Goal: Task Accomplishment & Management: Manage account settings

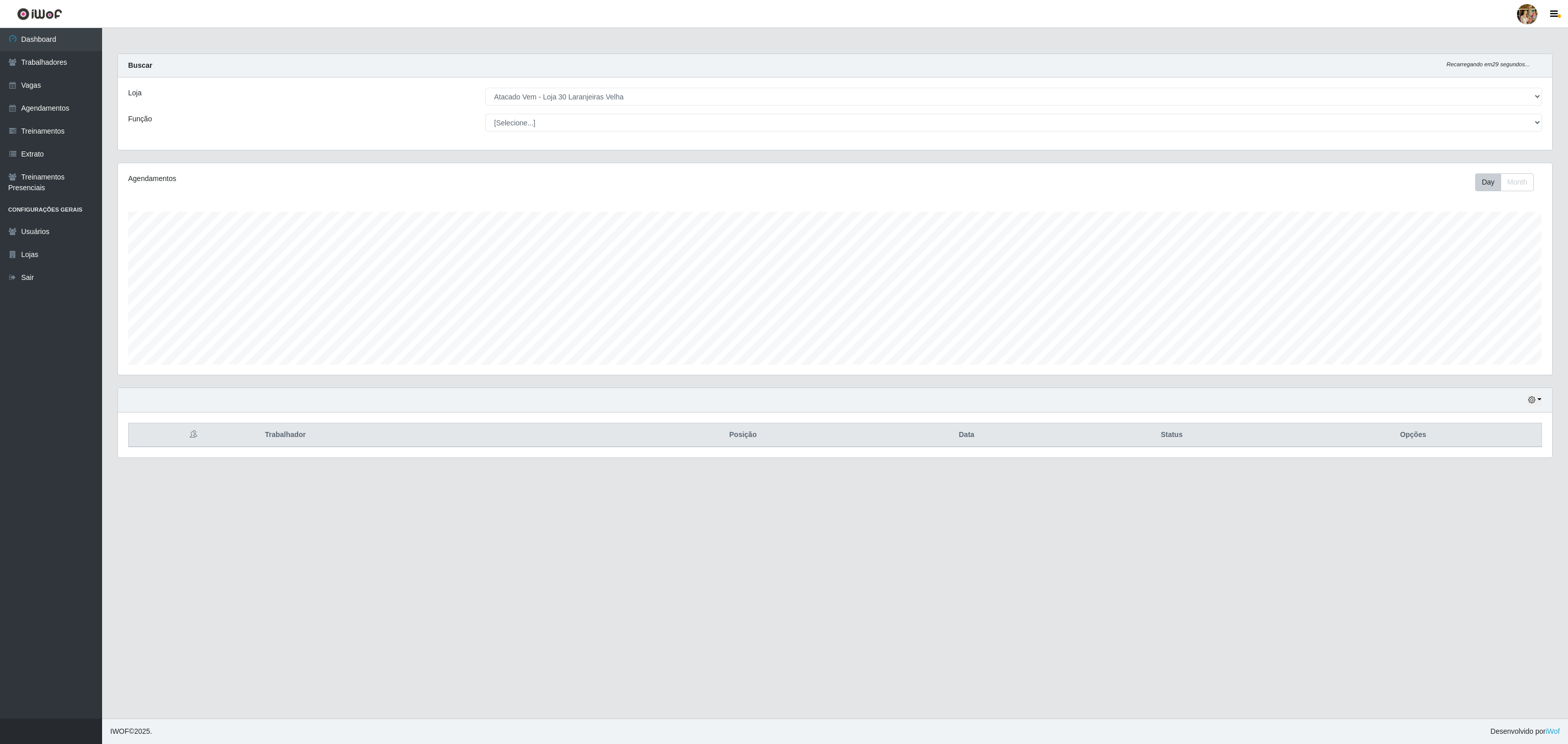
select select "495"
click at [672, 93] on select "[Selecione...] Atacado Vem - [GEOGRAPHIC_DATA] 30 Laranjeiras Velha Atacado Vem…" at bounding box center [1013, 96] width 1057 height 18
click at [52, 40] on link "Dashboard" at bounding box center [51, 40] width 102 height 23
click at [47, 18] on img at bounding box center [40, 14] width 46 height 13
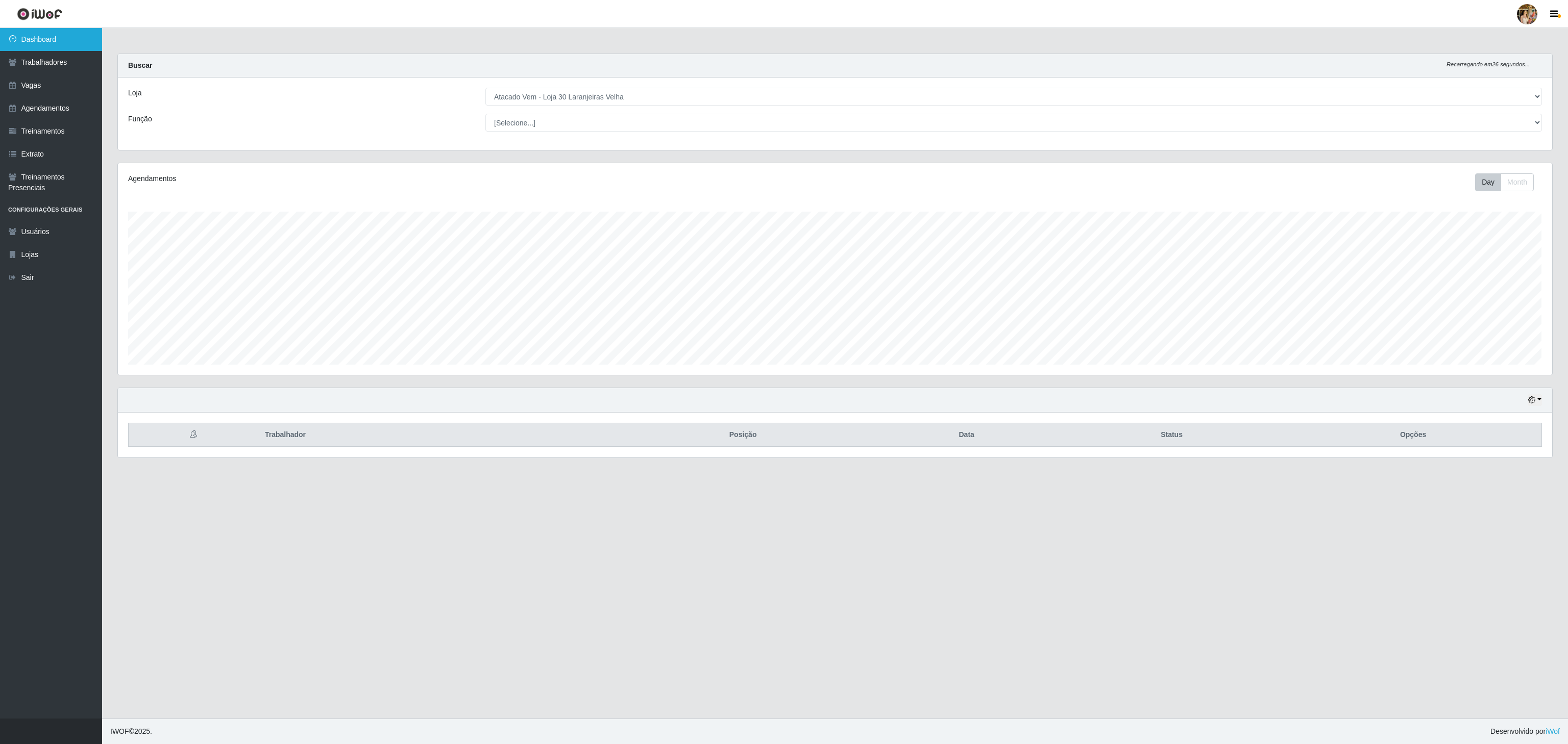
click at [82, 34] on link "Dashboard" at bounding box center [51, 40] width 102 height 23
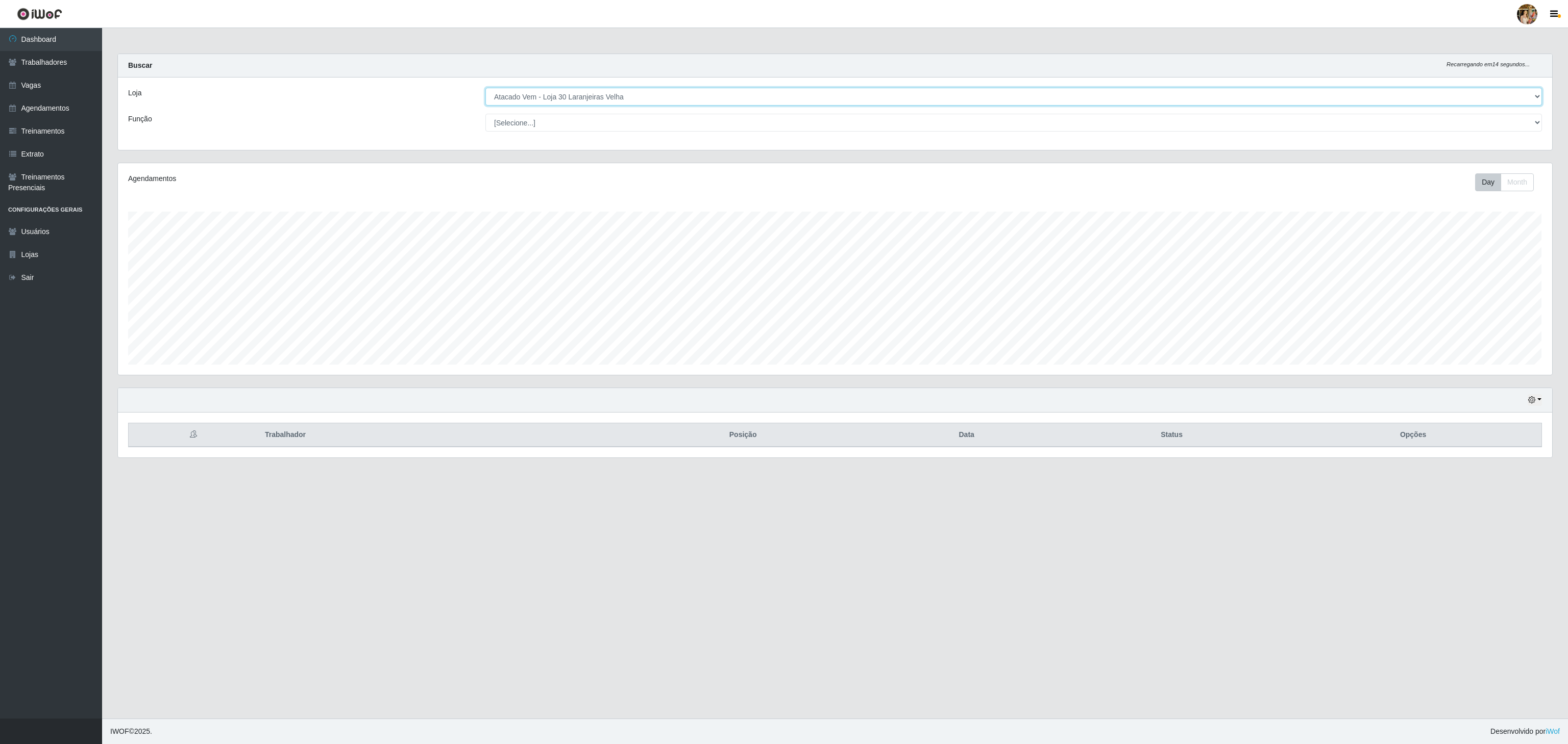
click at [577, 102] on select "[Selecione...] Atacado Vem - [GEOGRAPHIC_DATA] 30 Laranjeiras Velha Atacado Vem…" at bounding box center [1013, 96] width 1057 height 18
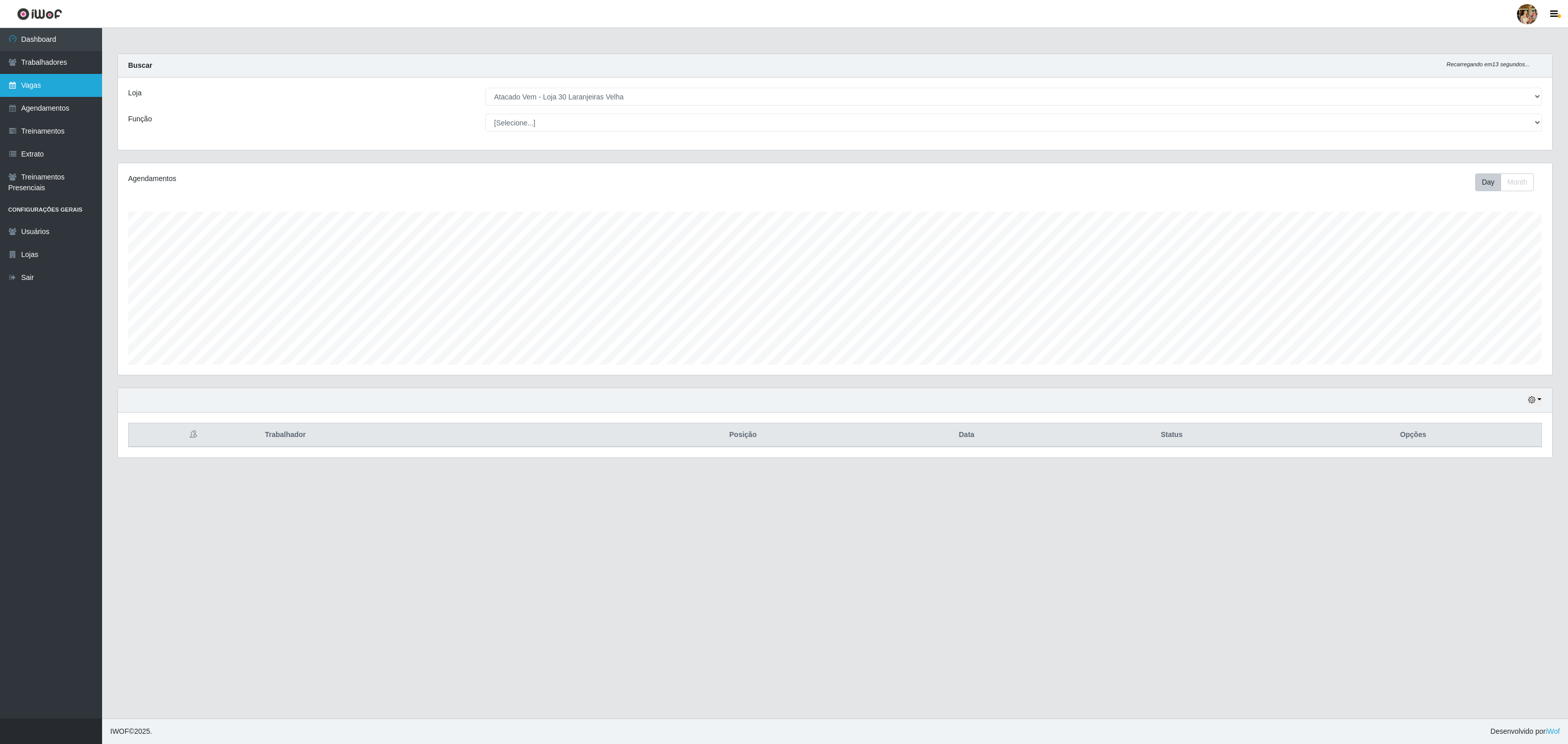
click at [19, 92] on link "Vagas" at bounding box center [51, 86] width 102 height 23
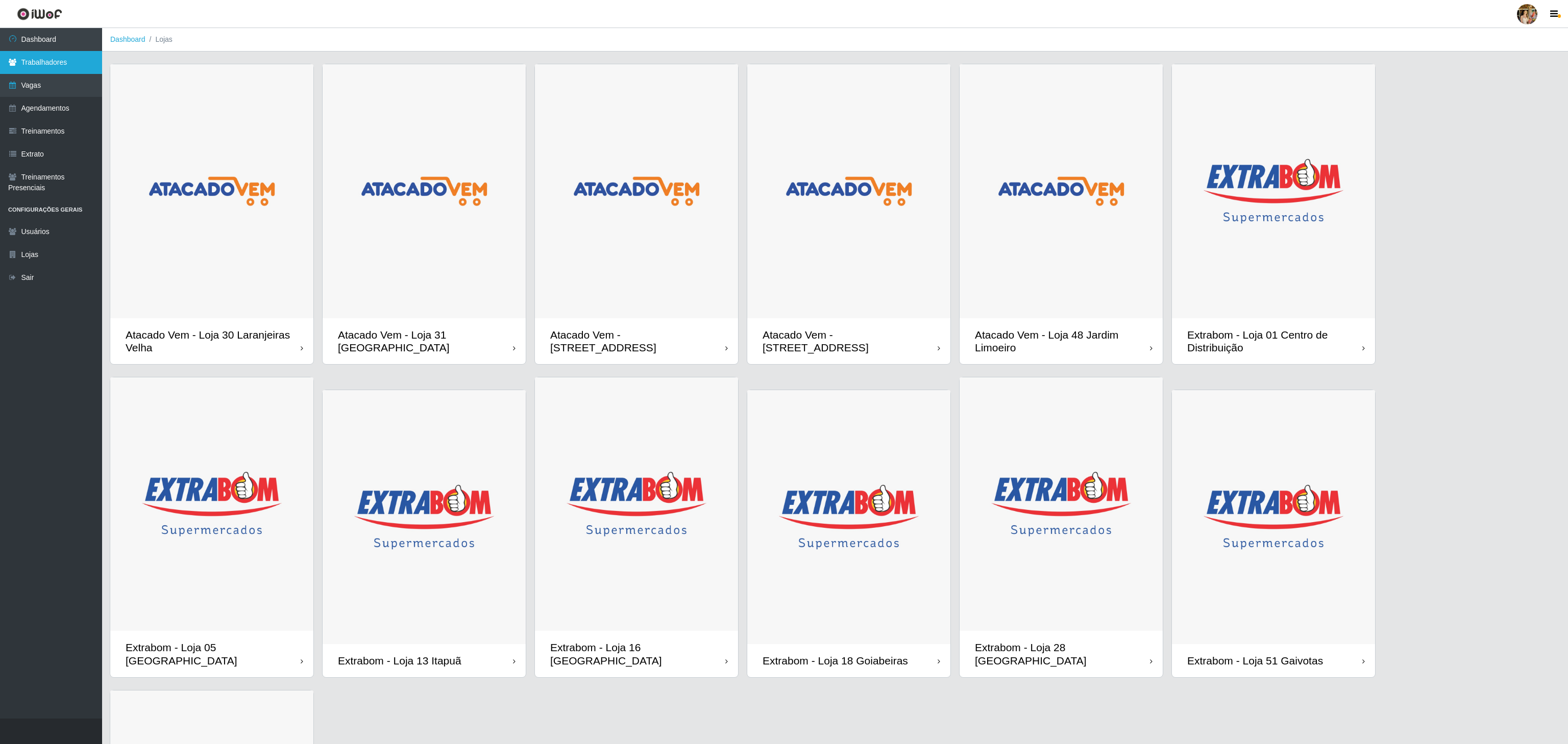
click at [43, 64] on link "Trabalhadores" at bounding box center [51, 63] width 102 height 23
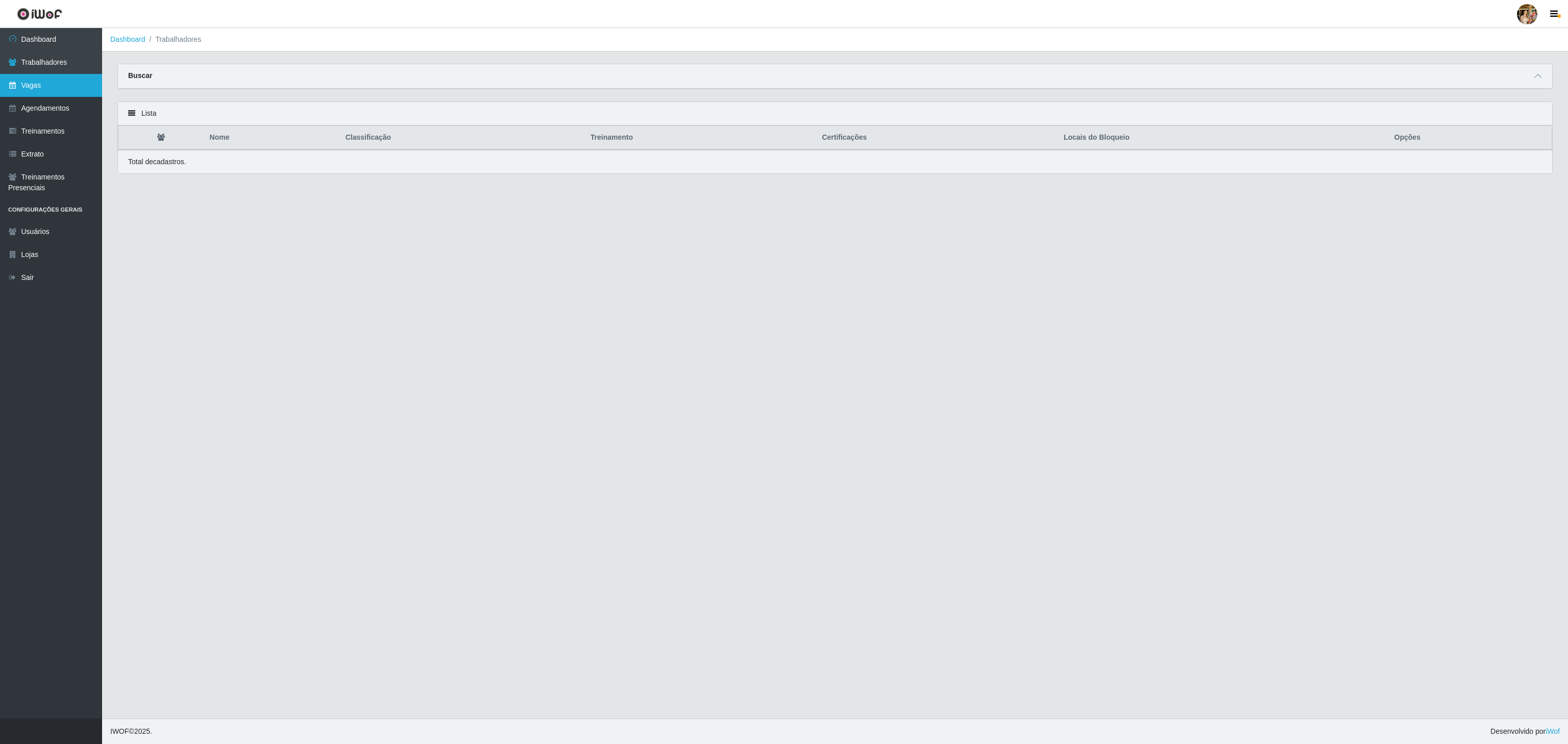
click at [36, 74] on link "Vagas" at bounding box center [51, 86] width 102 height 23
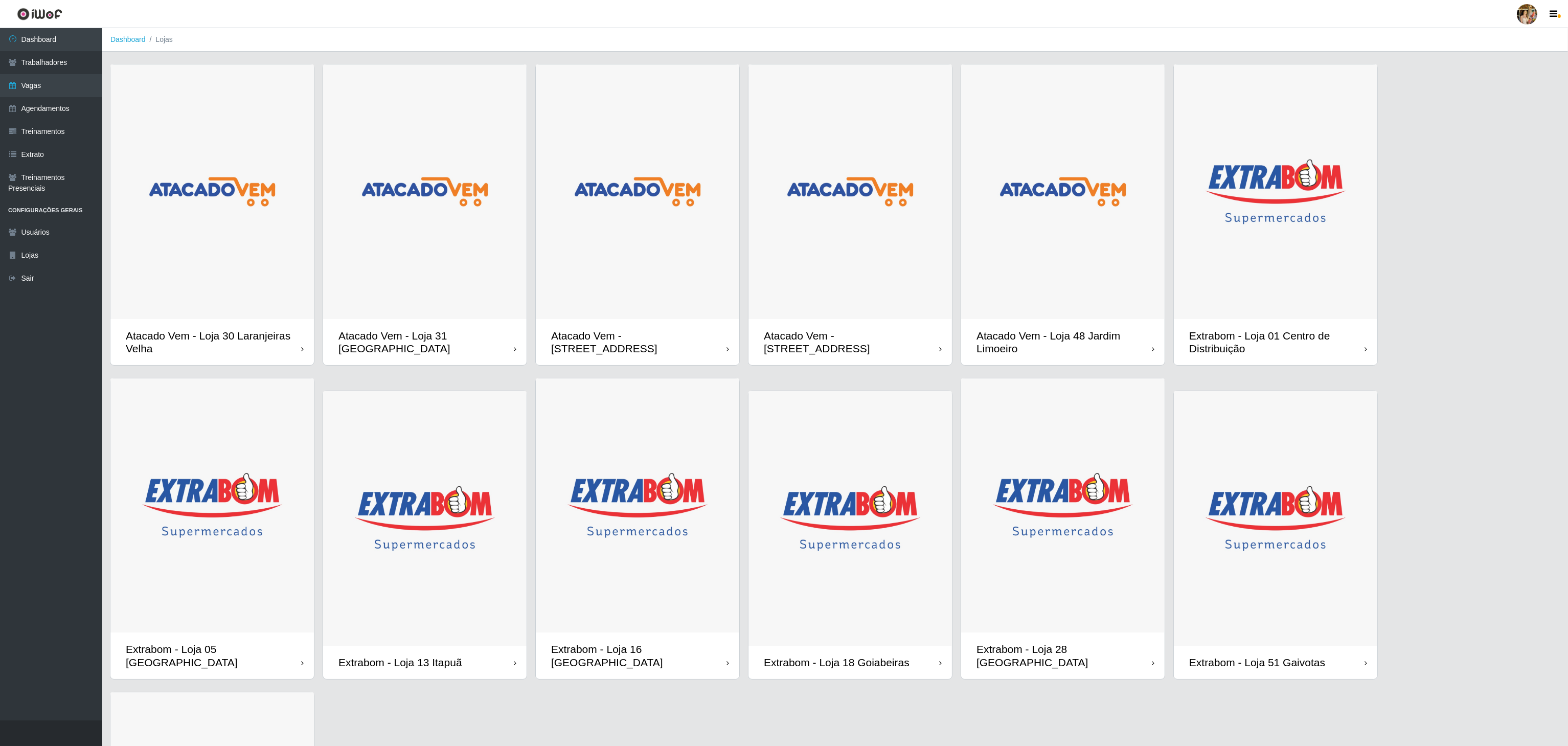
click at [448, 226] on img at bounding box center [425, 192] width 204 height 255
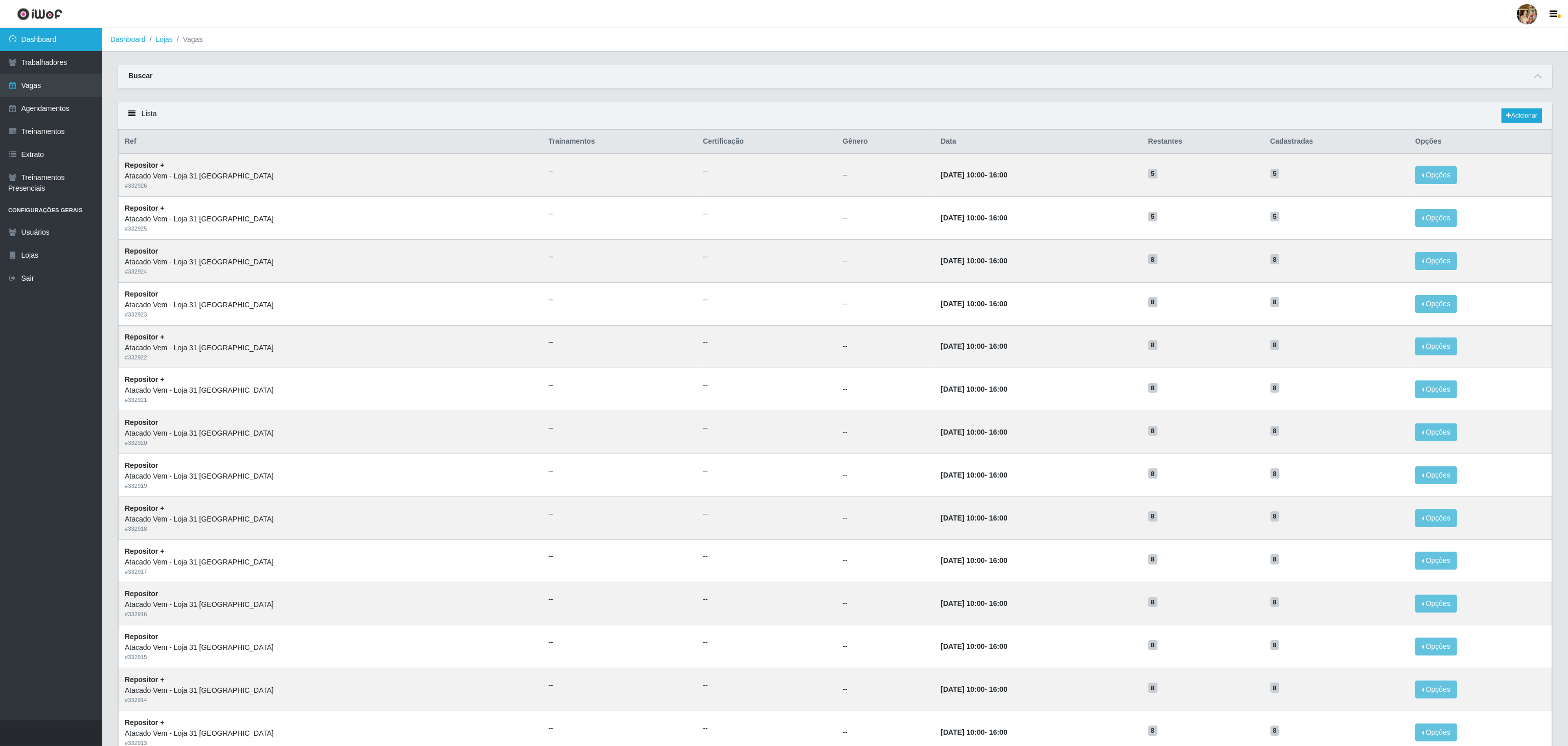
click at [10, 43] on icon at bounding box center [12, 39] width 9 height 7
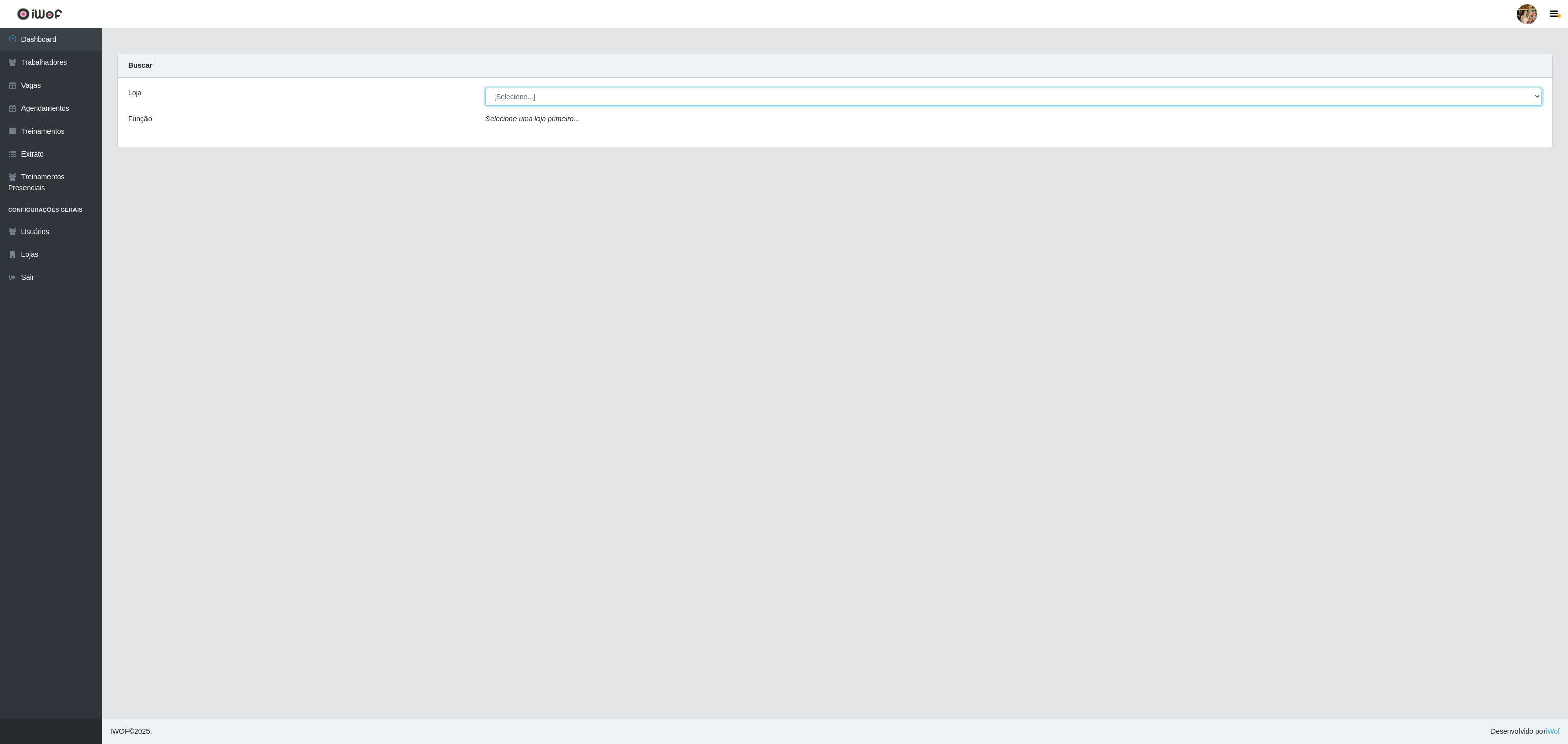
click at [551, 95] on select "[Selecione...] Atacado Vem - [GEOGRAPHIC_DATA] 30 Laranjeiras Velha Atacado Vem…" at bounding box center [1013, 96] width 1057 height 18
select select "470"
click at [485, 88] on select "[Selecione...] Atacado Vem - [GEOGRAPHIC_DATA] 30 Laranjeiras Velha Atacado Vem…" at bounding box center [1013, 96] width 1057 height 18
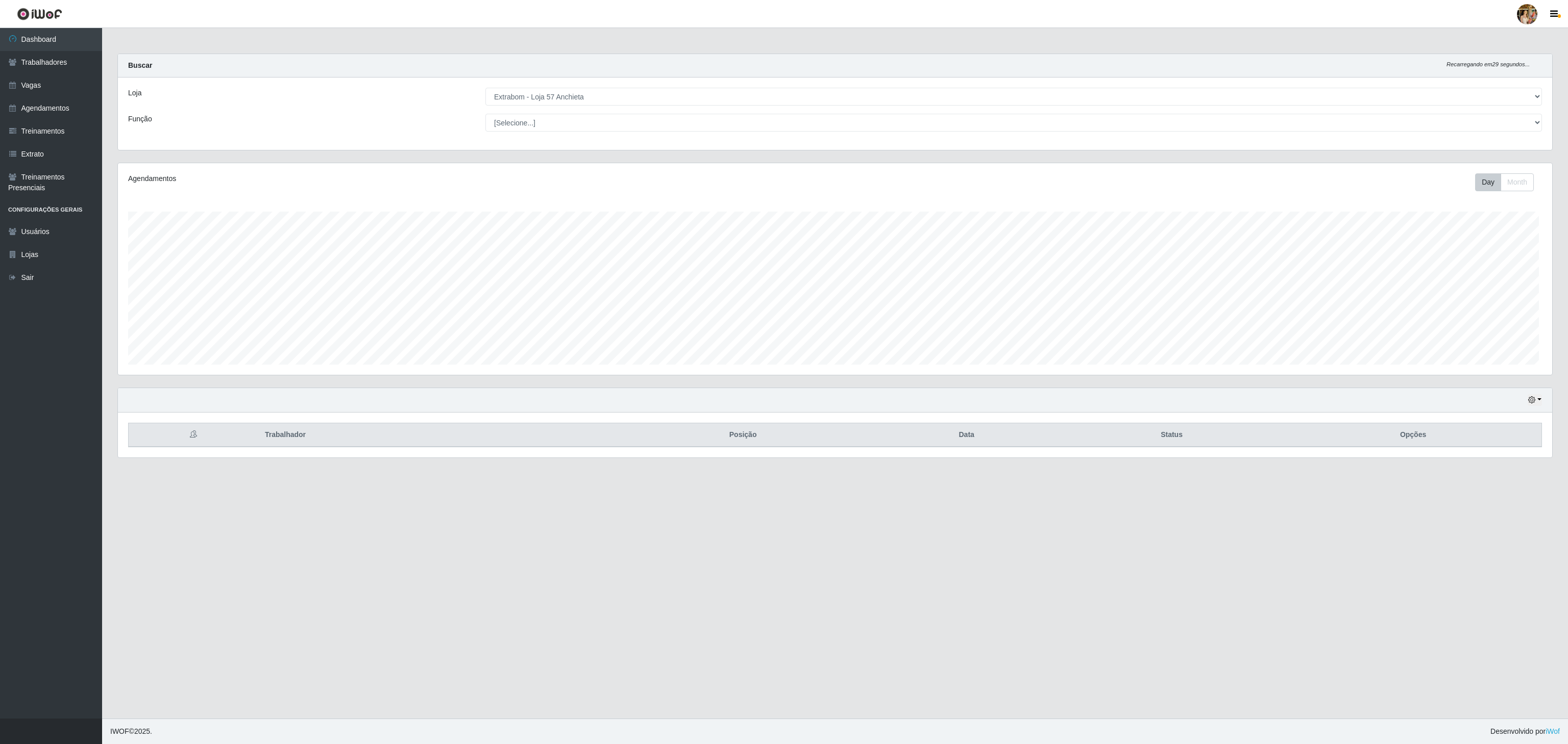
scroll to position [212, 1433]
